Goal: Information Seeking & Learning: Learn about a topic

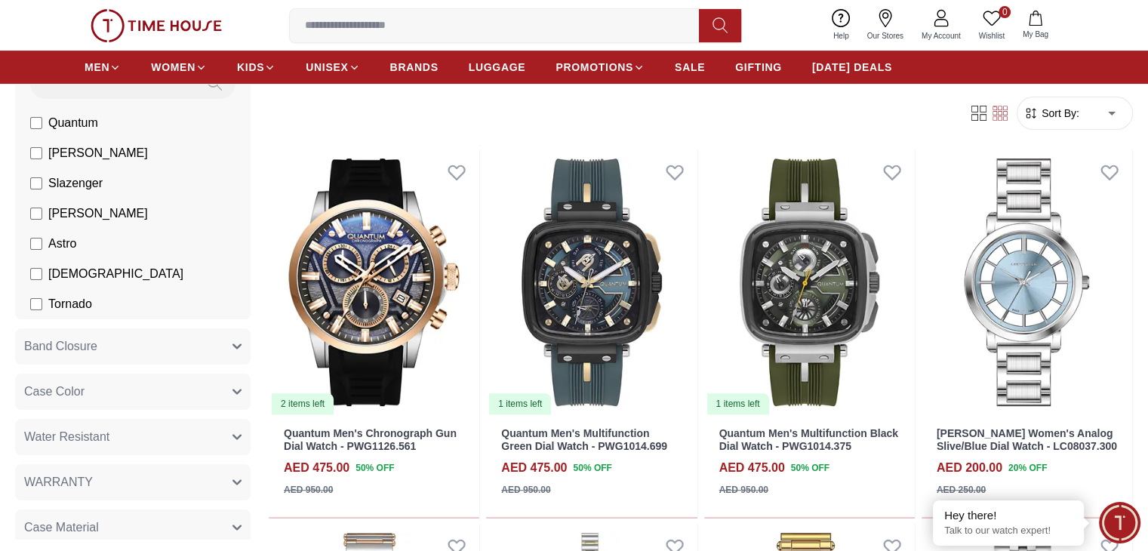
scroll to position [151, 0]
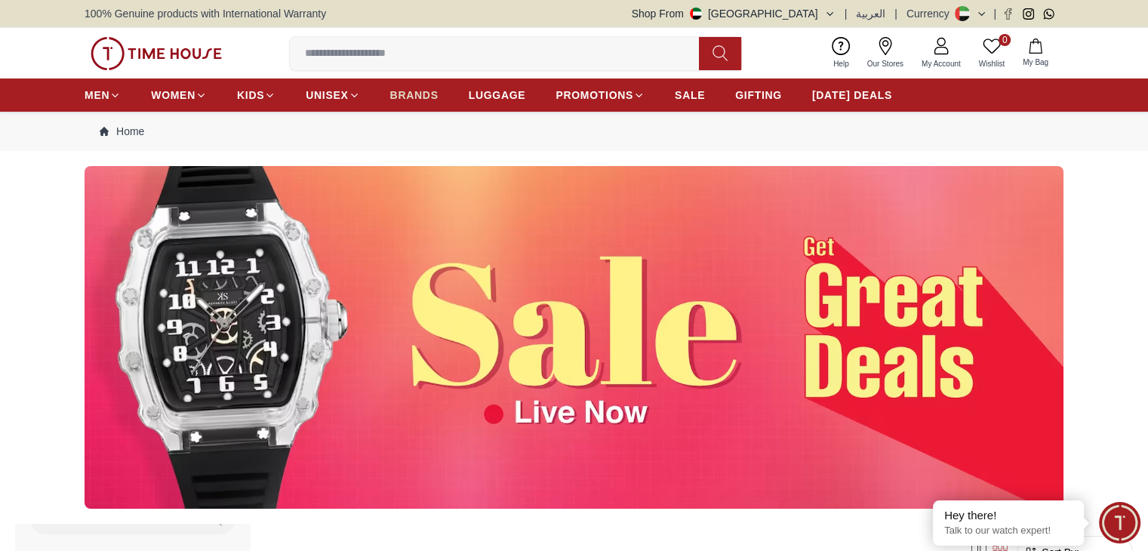
click at [405, 92] on span "BRANDS" at bounding box center [414, 95] width 48 height 15
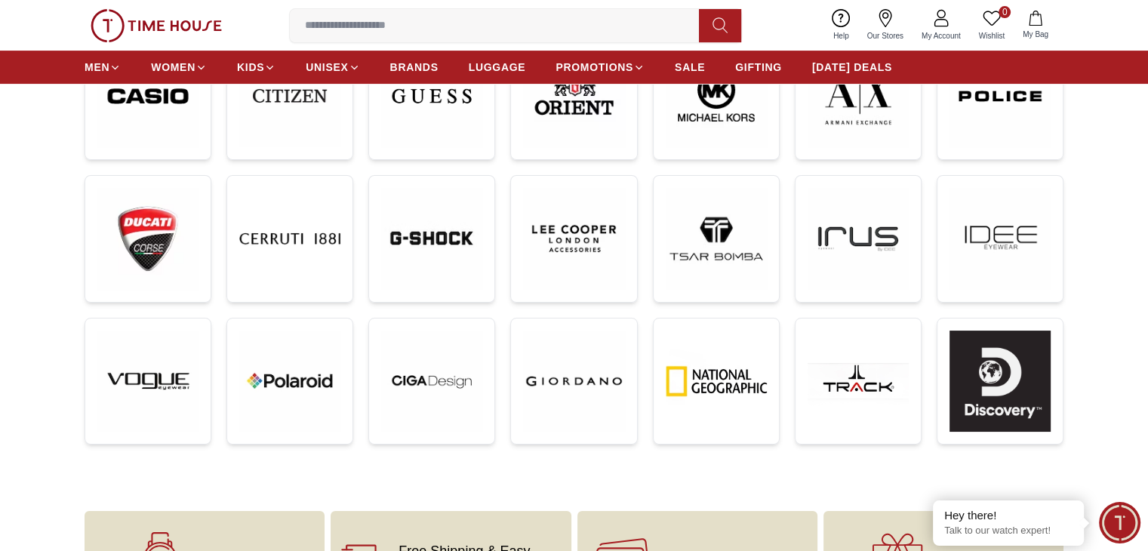
scroll to position [302, 0]
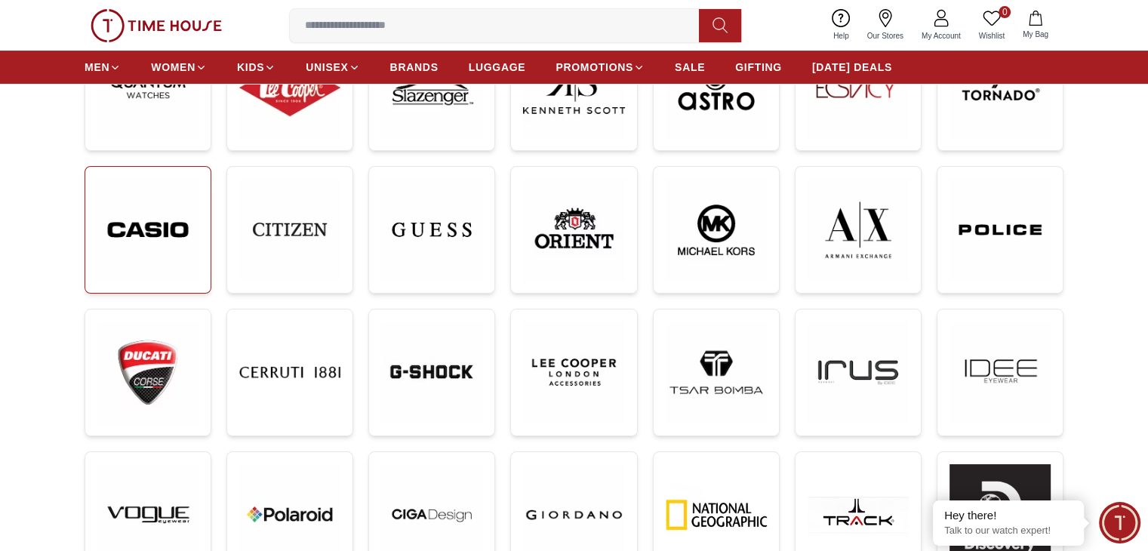
click at [141, 266] on img at bounding box center [147, 230] width 101 height 102
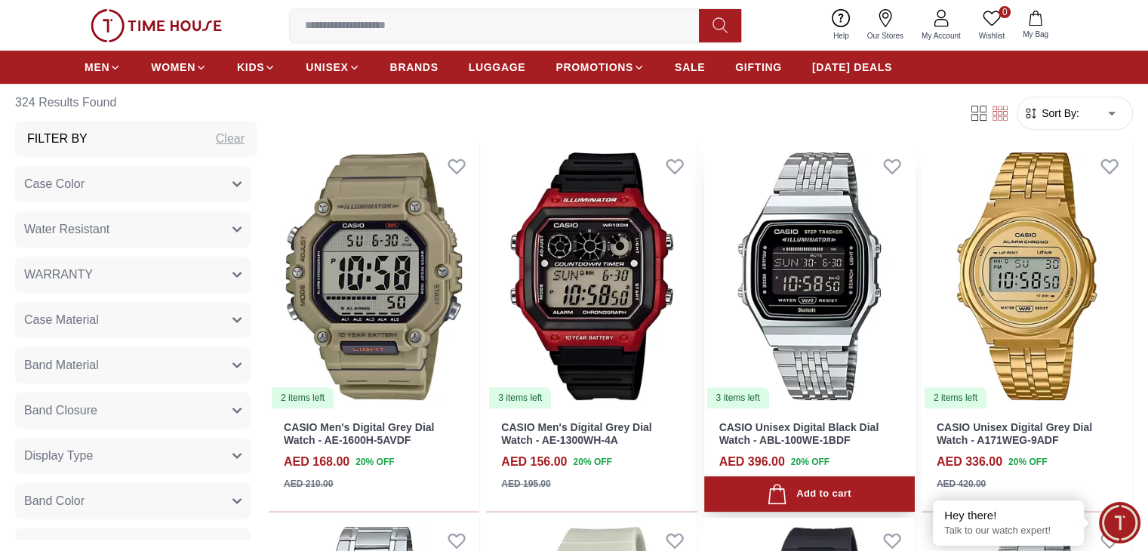
scroll to position [679, 0]
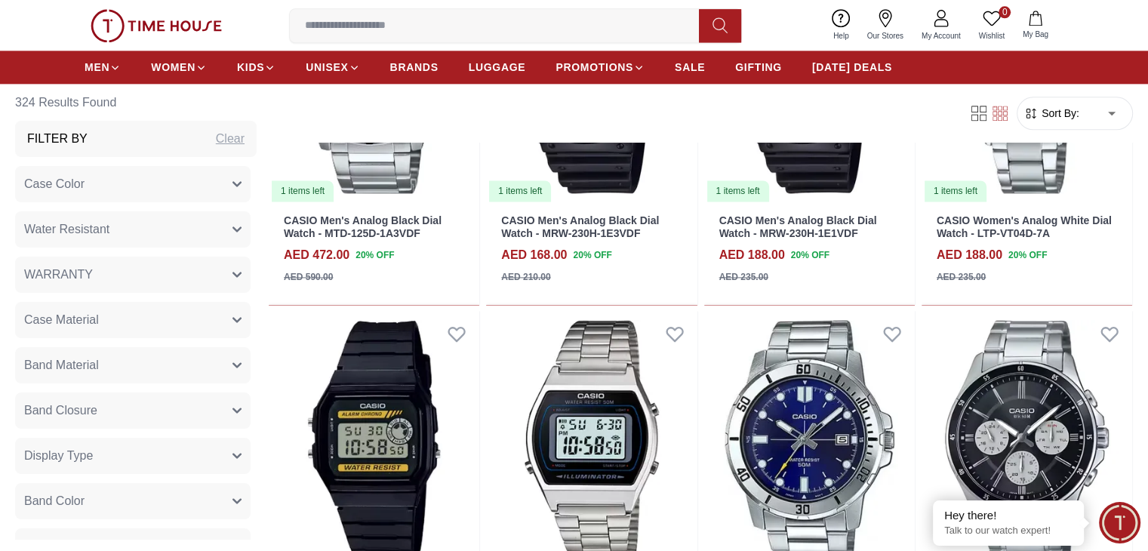
scroll to position [1811, 0]
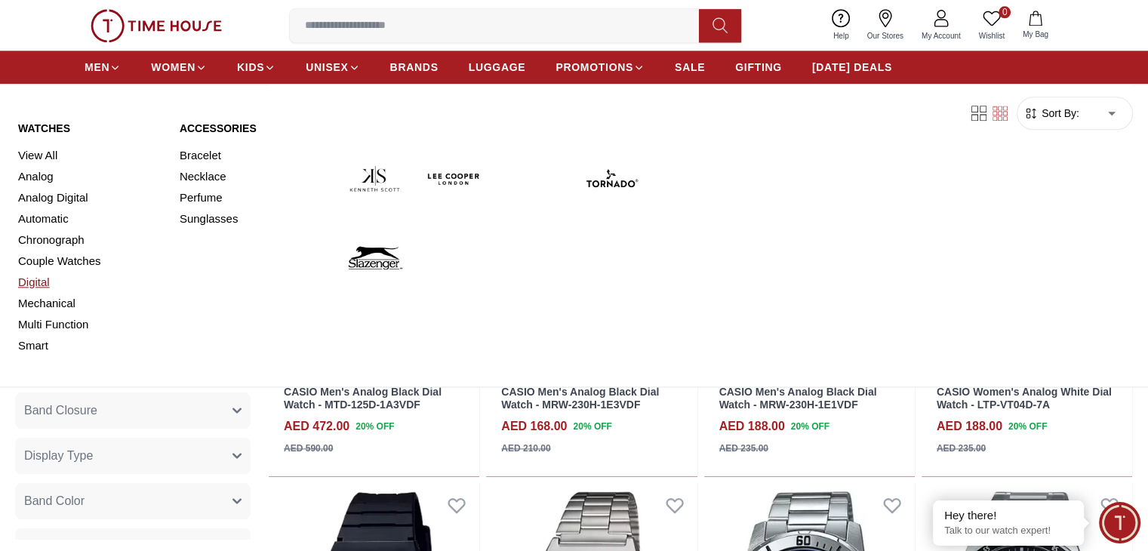
click at [52, 287] on link "Digital" at bounding box center [89, 282] width 143 height 21
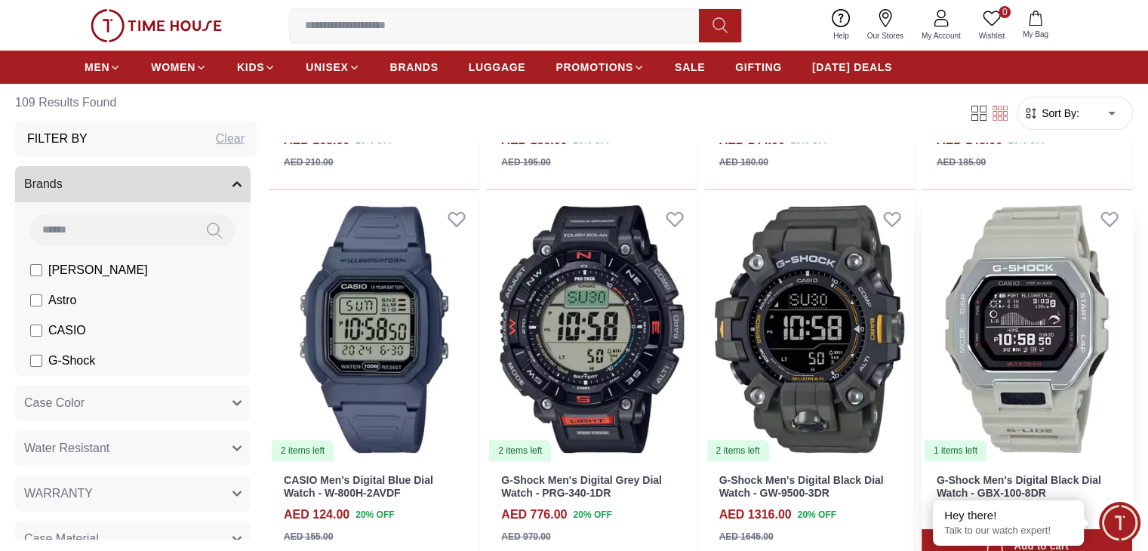
scroll to position [528, 0]
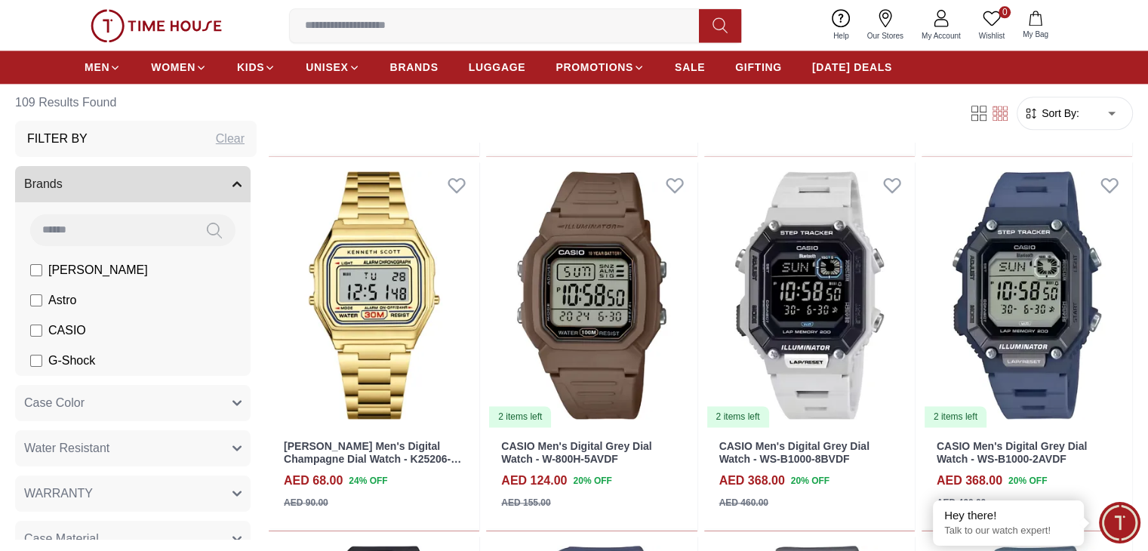
scroll to position [2113, 0]
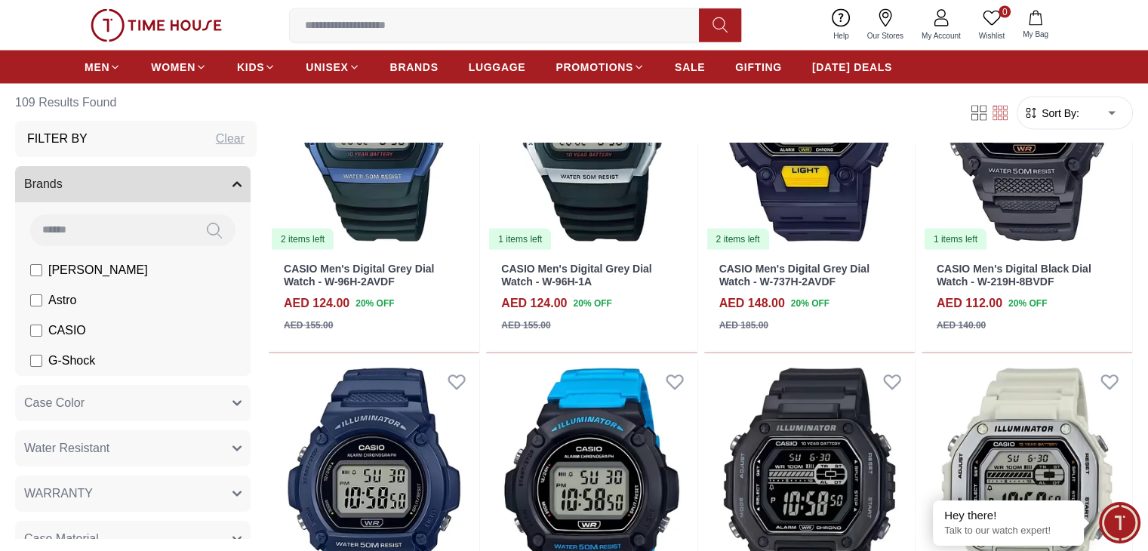
scroll to position [3018, 0]
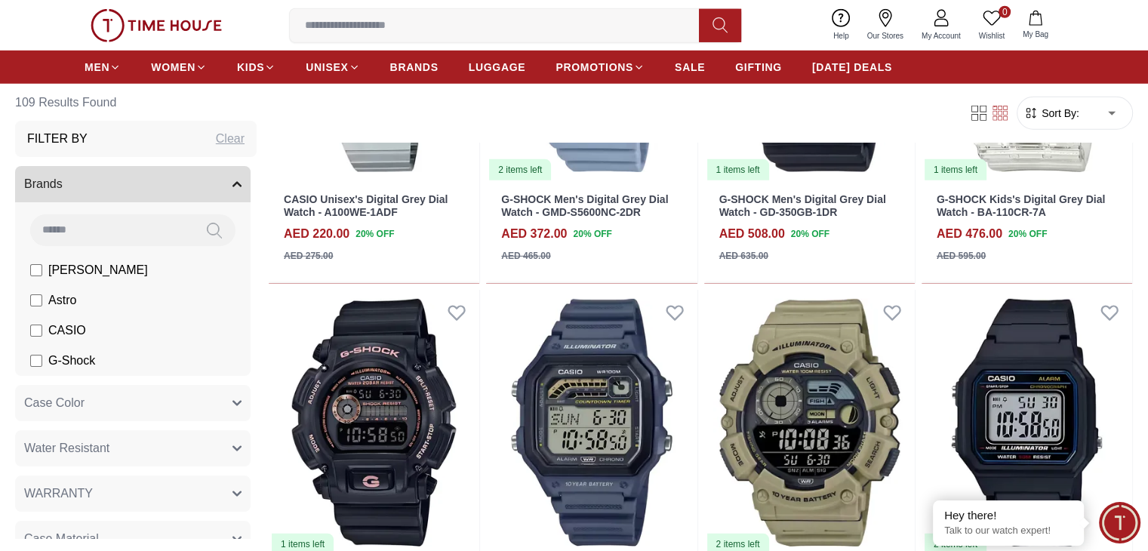
scroll to position [4678, 0]
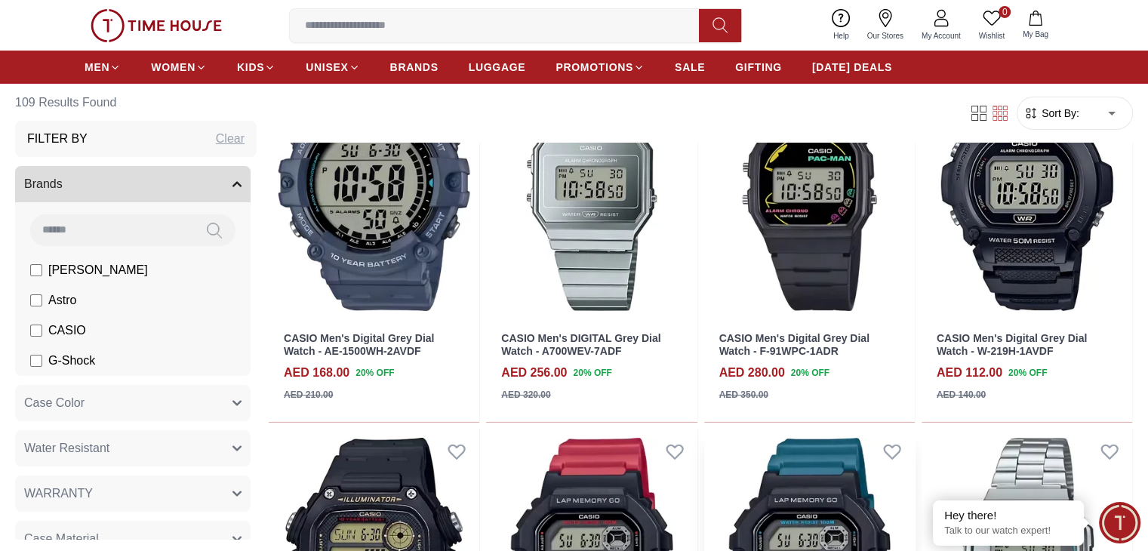
scroll to position [5735, 0]
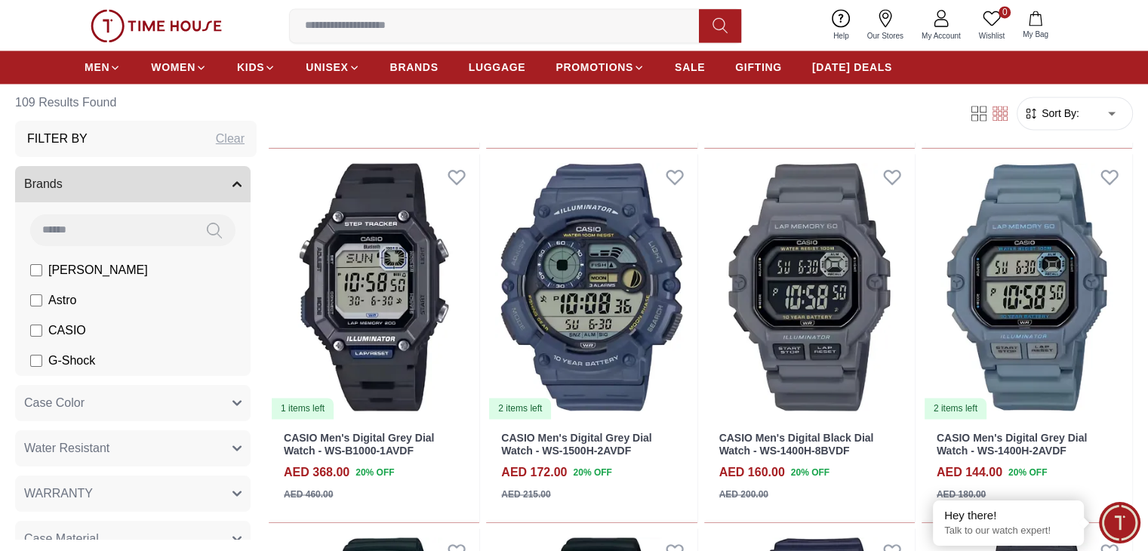
scroll to position [2113, 0]
